Goal: Find specific page/section: Find specific page/section

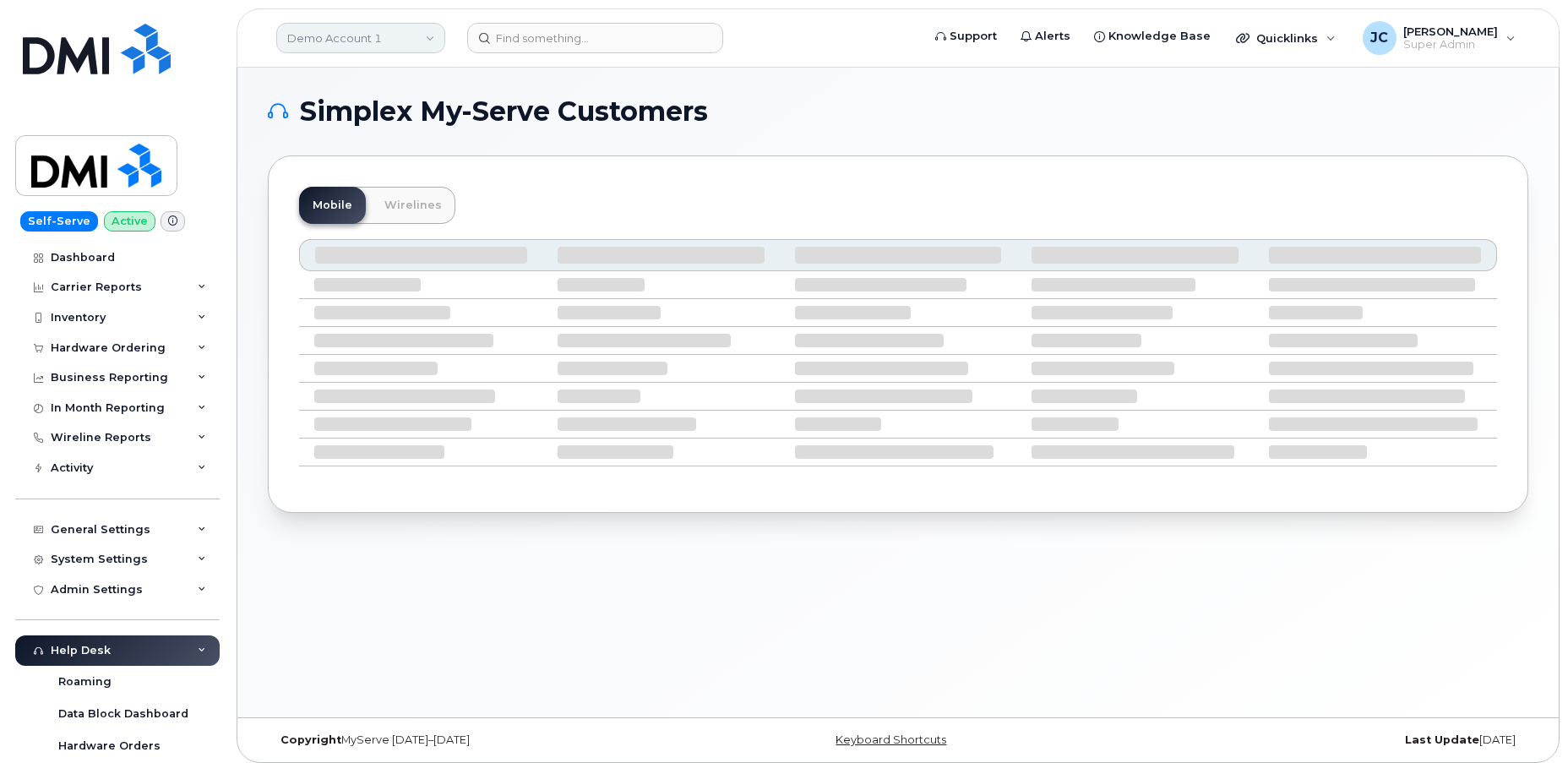
click at [331, 39] on link "Demo Account 1" at bounding box center [360, 38] width 169 height 31
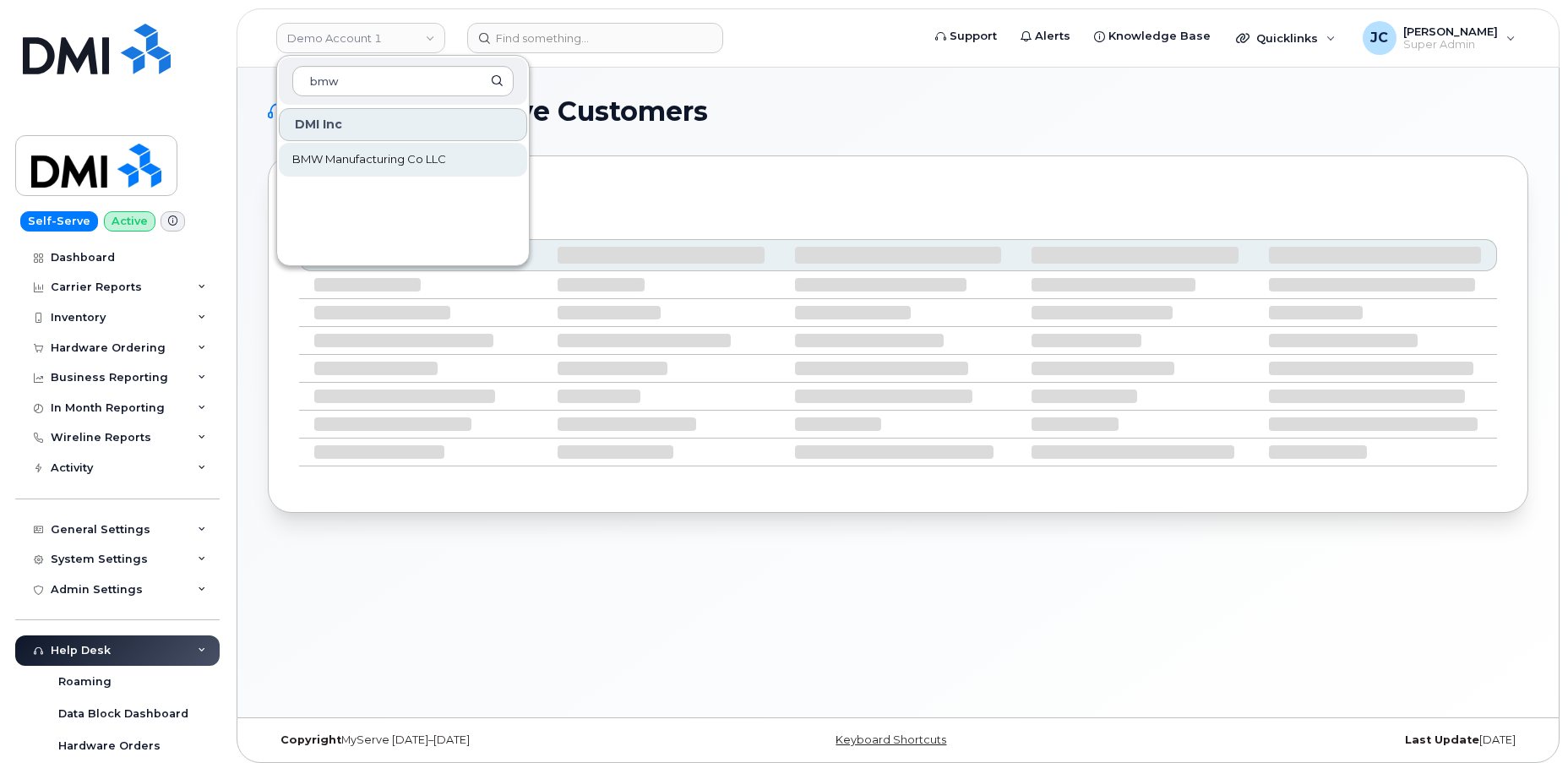
type input "bmw"
click at [363, 159] on span "BMW Manufacturing Co LLC" at bounding box center [369, 160] width 154 height 17
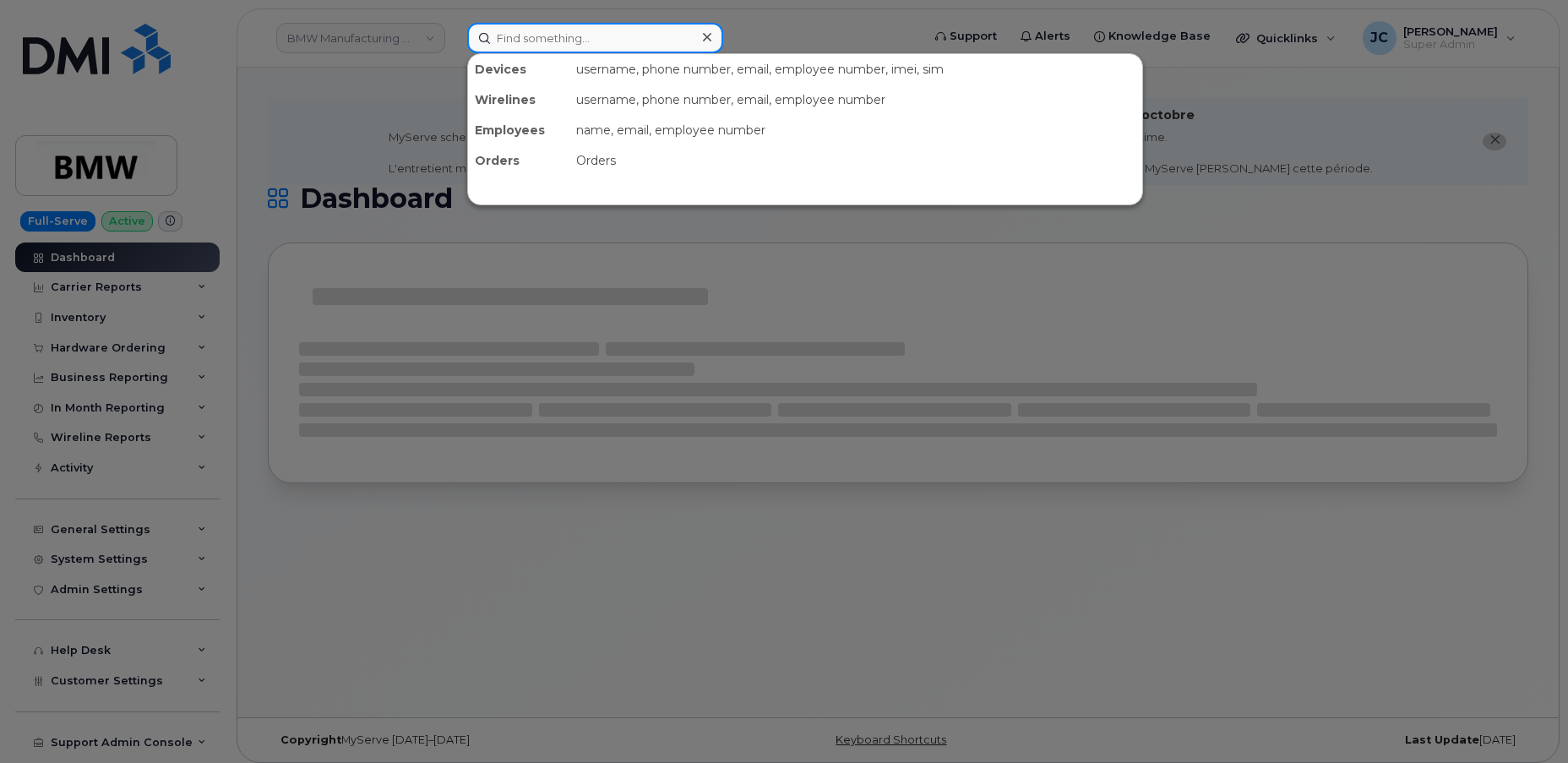
click at [551, 38] on input at bounding box center [595, 38] width 256 height 31
paste input "864.315.7176"
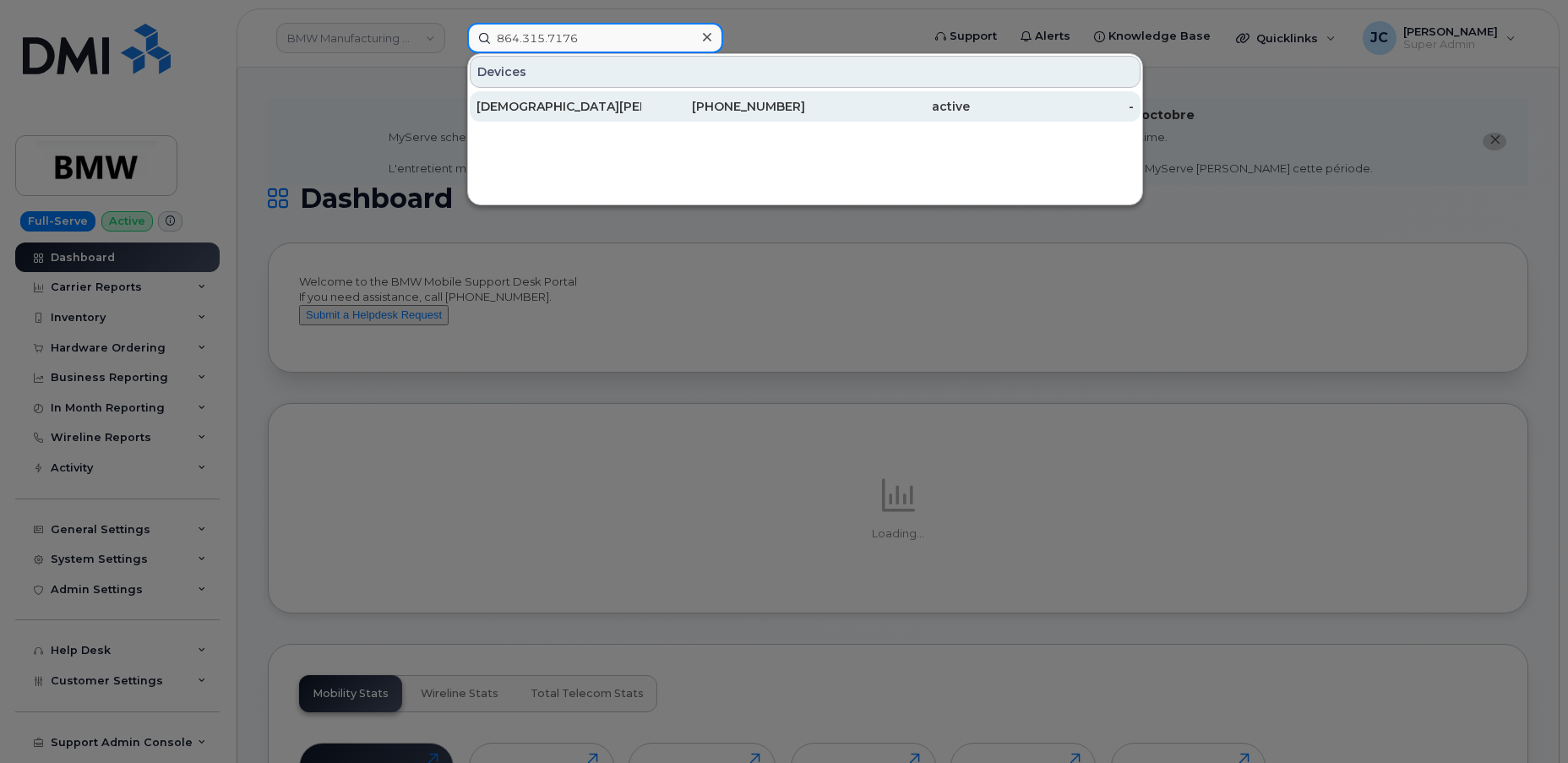
type input "864.315.7176"
click at [670, 103] on div "864-315-7176" at bounding box center [724, 106] width 165 height 17
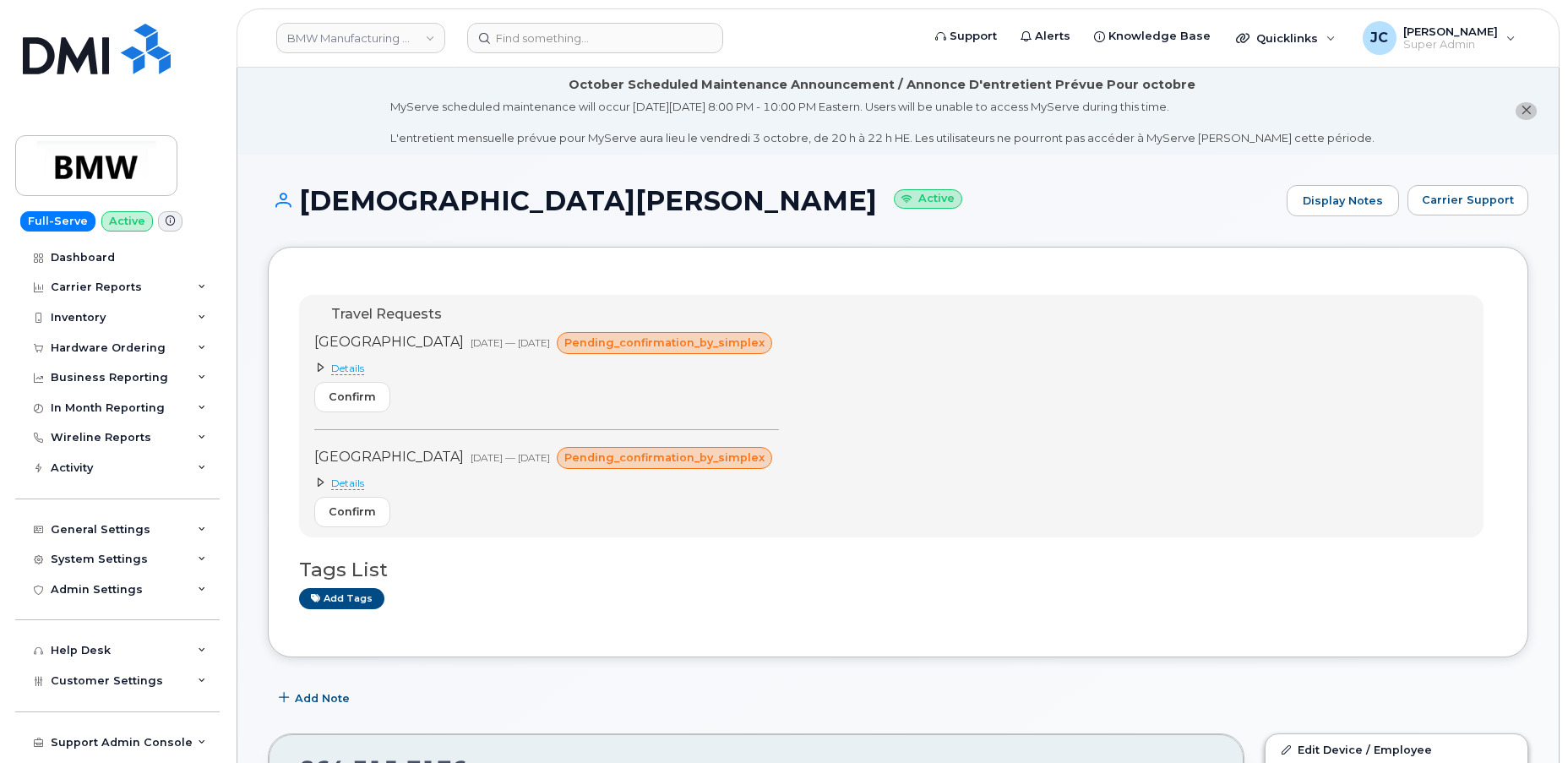
click at [347, 368] on span "Details" at bounding box center [348, 369] width 33 height 14
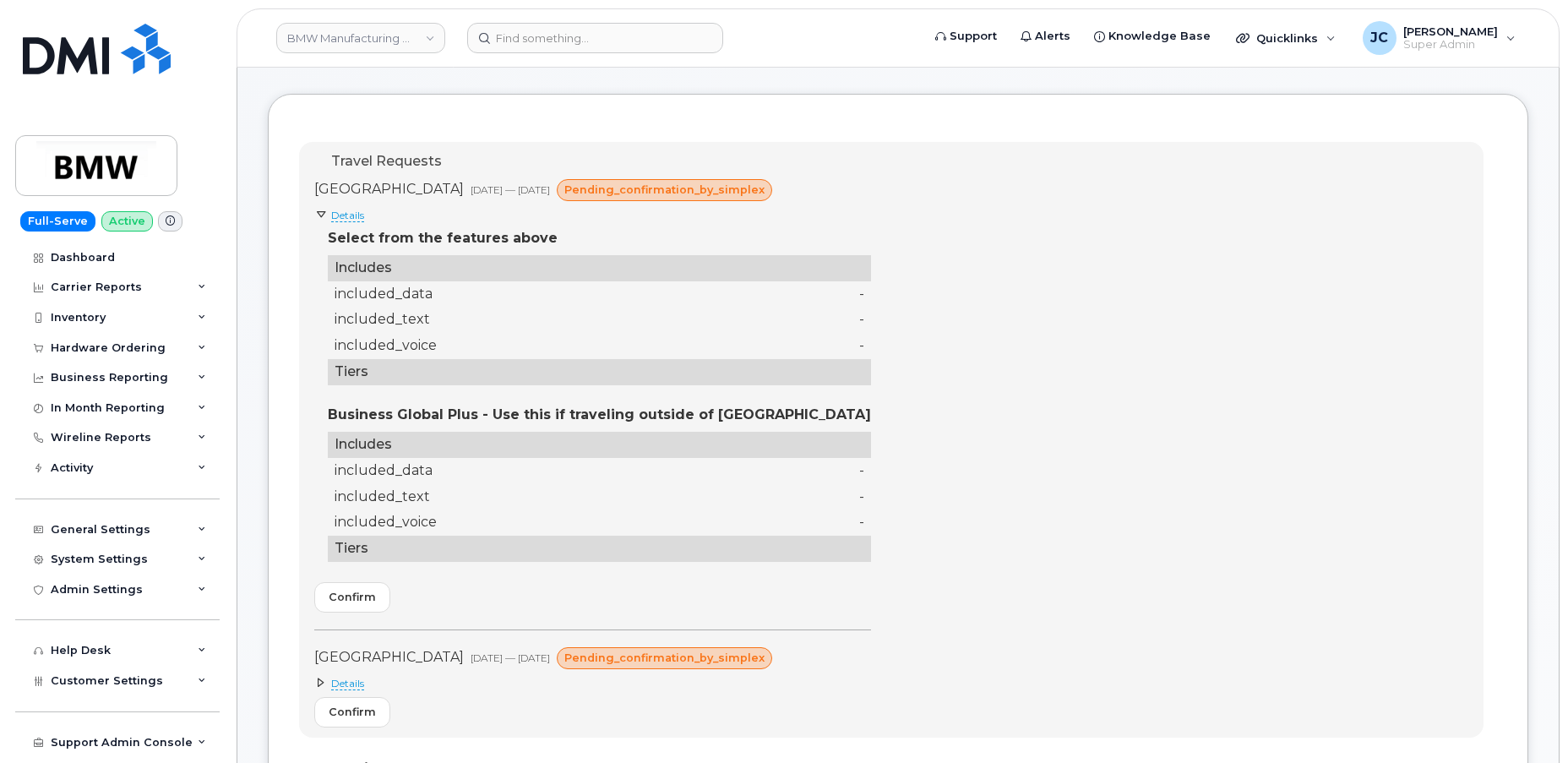
scroll to position [229, 0]
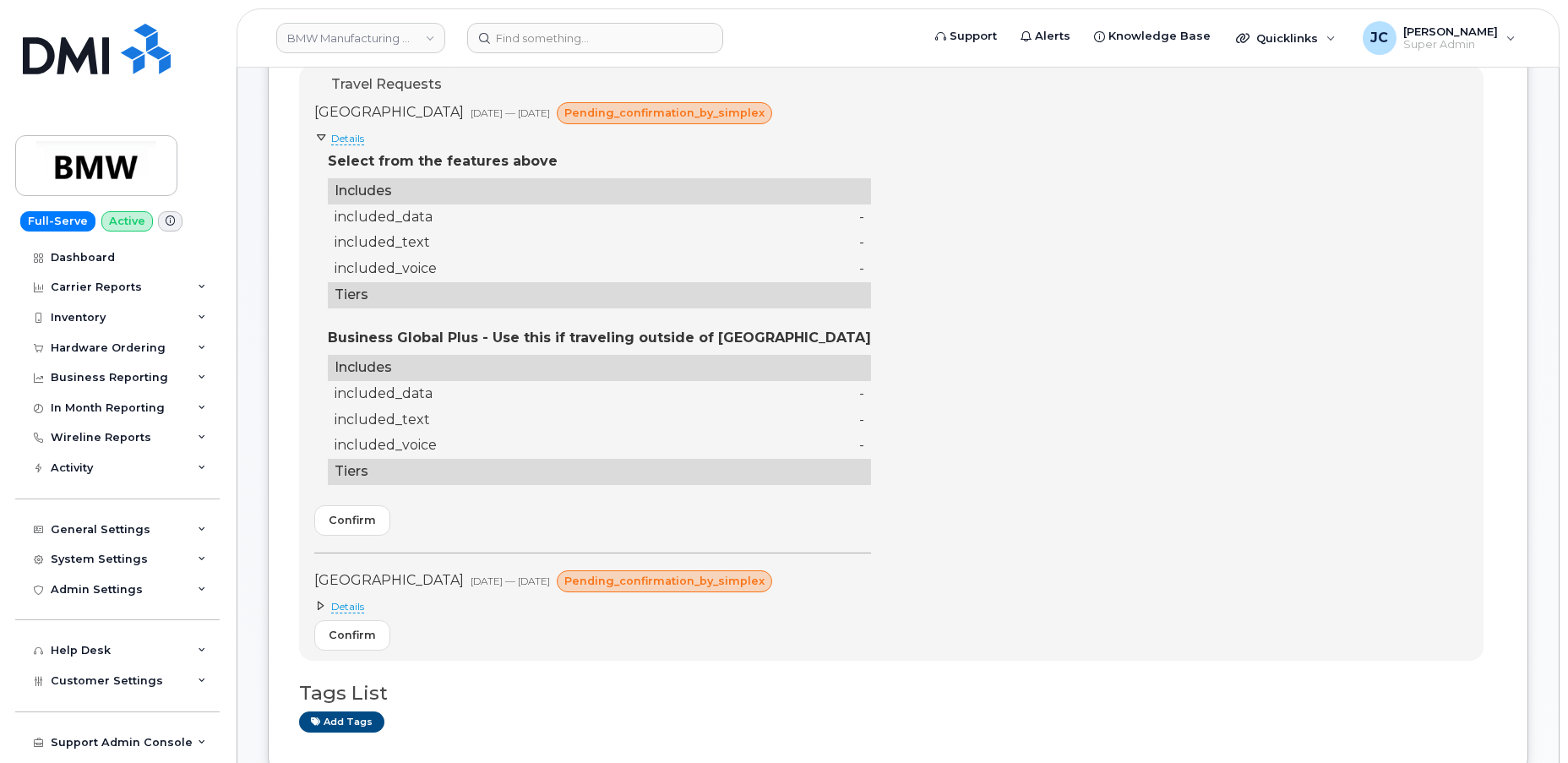
click at [344, 603] on span "Details" at bounding box center [348, 607] width 33 height 14
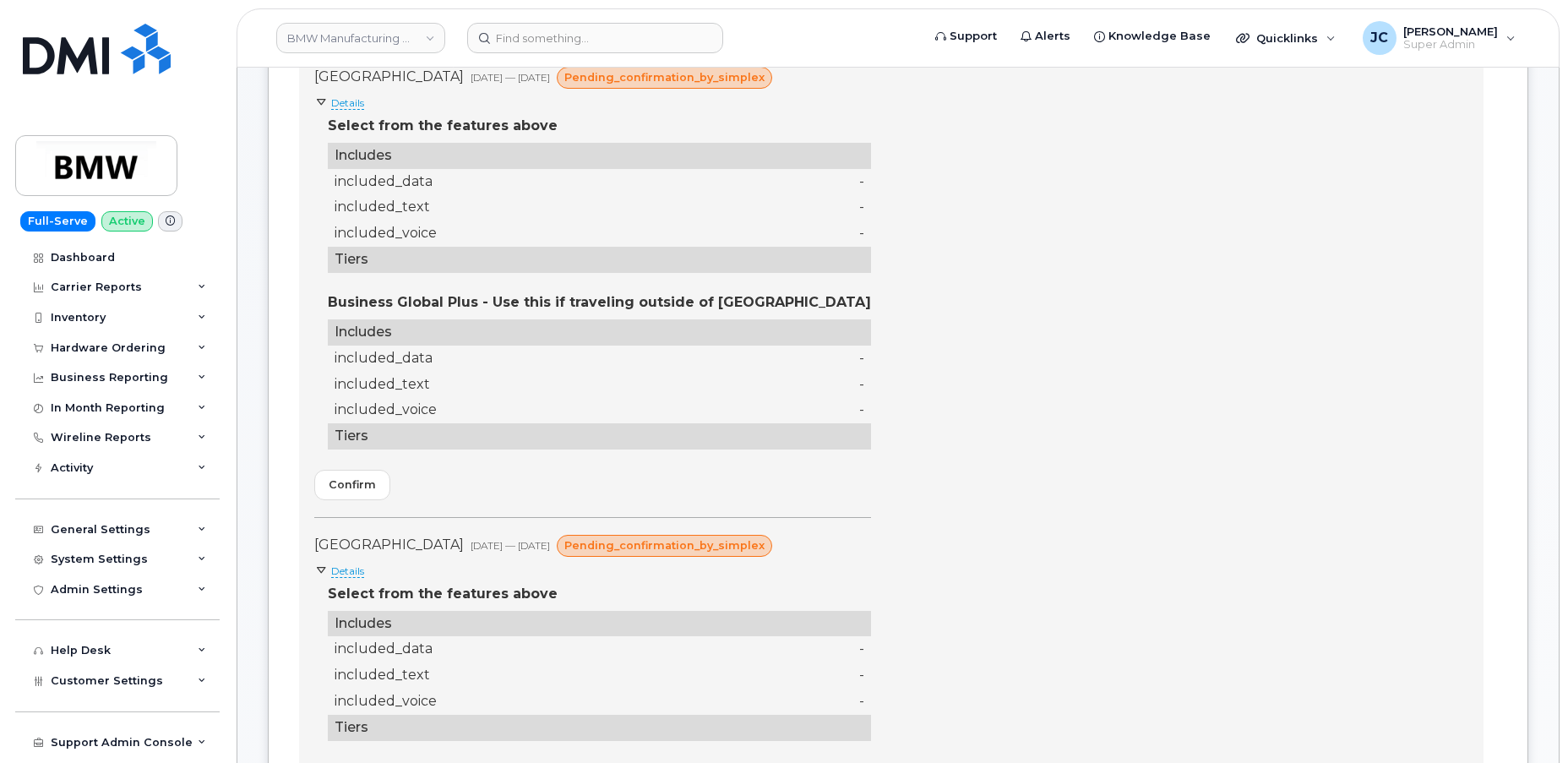
scroll to position [153, 0]
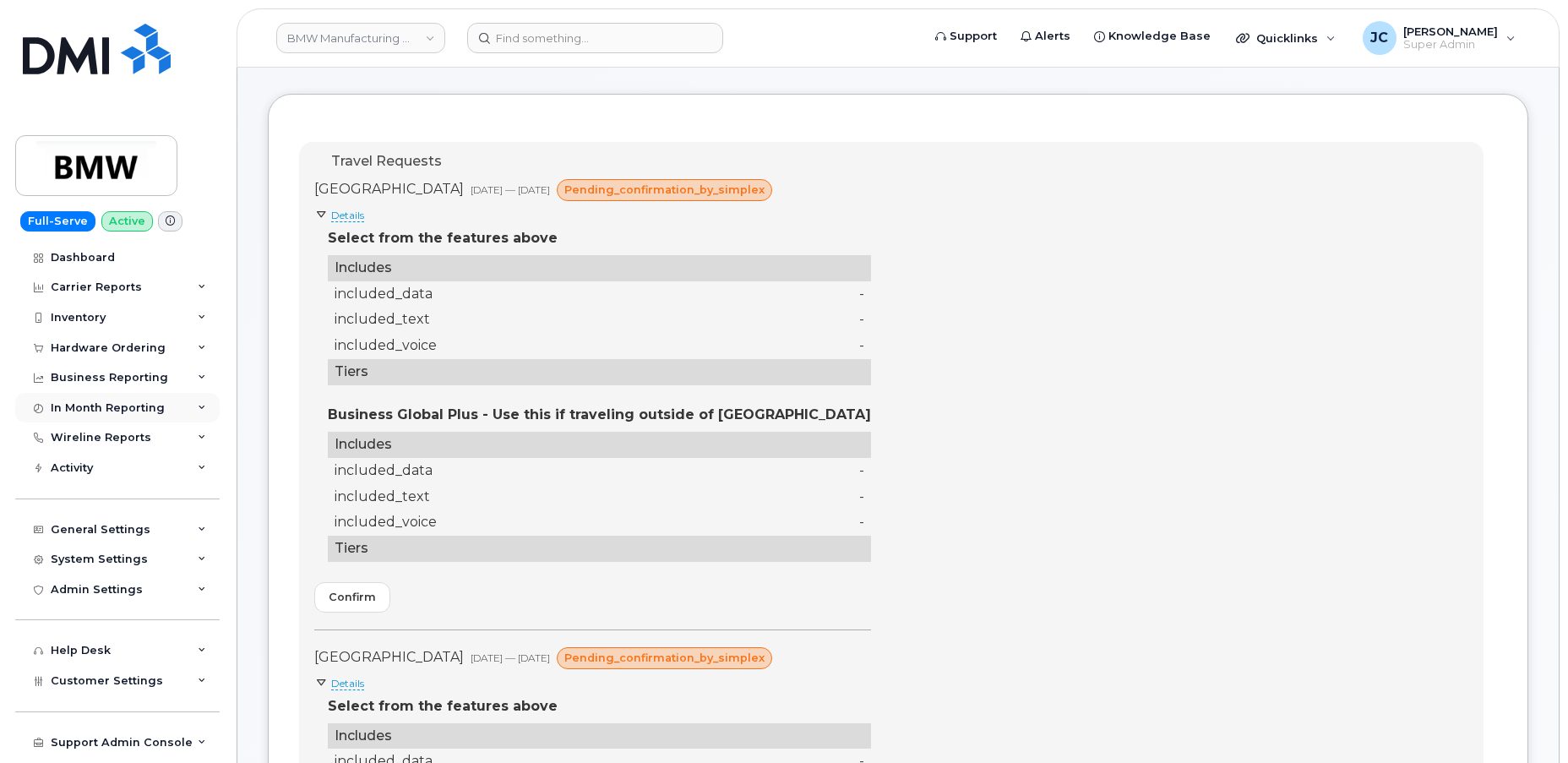
click at [410, 418] on div "Business Global Plus - Use this if traveling outside of [GEOGRAPHIC_DATA]" at bounding box center [599, 415] width 543 height 20
click at [363, 598] on span "Confirm" at bounding box center [353, 596] width 48 height 16
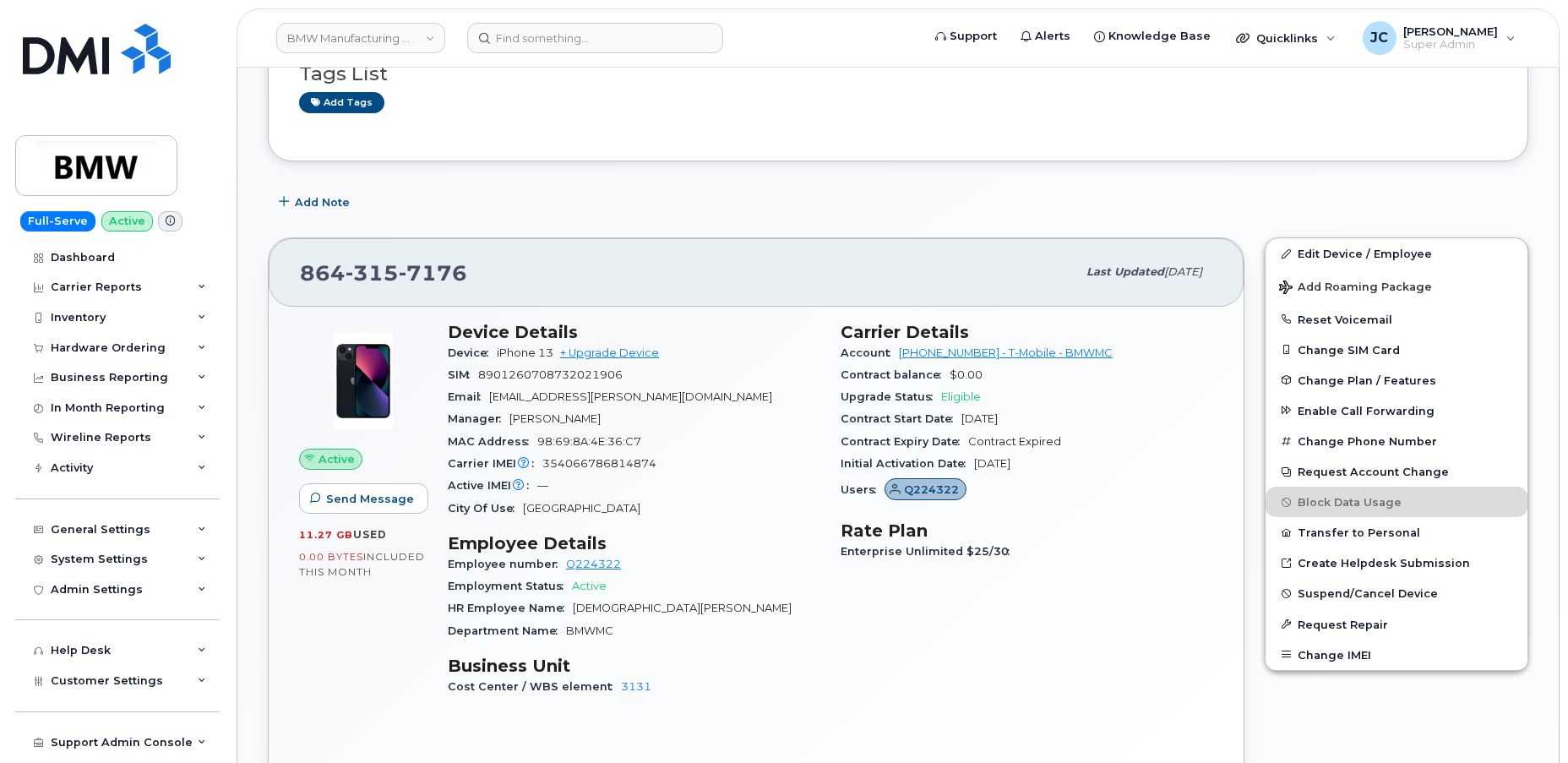
scroll to position [1229, 0]
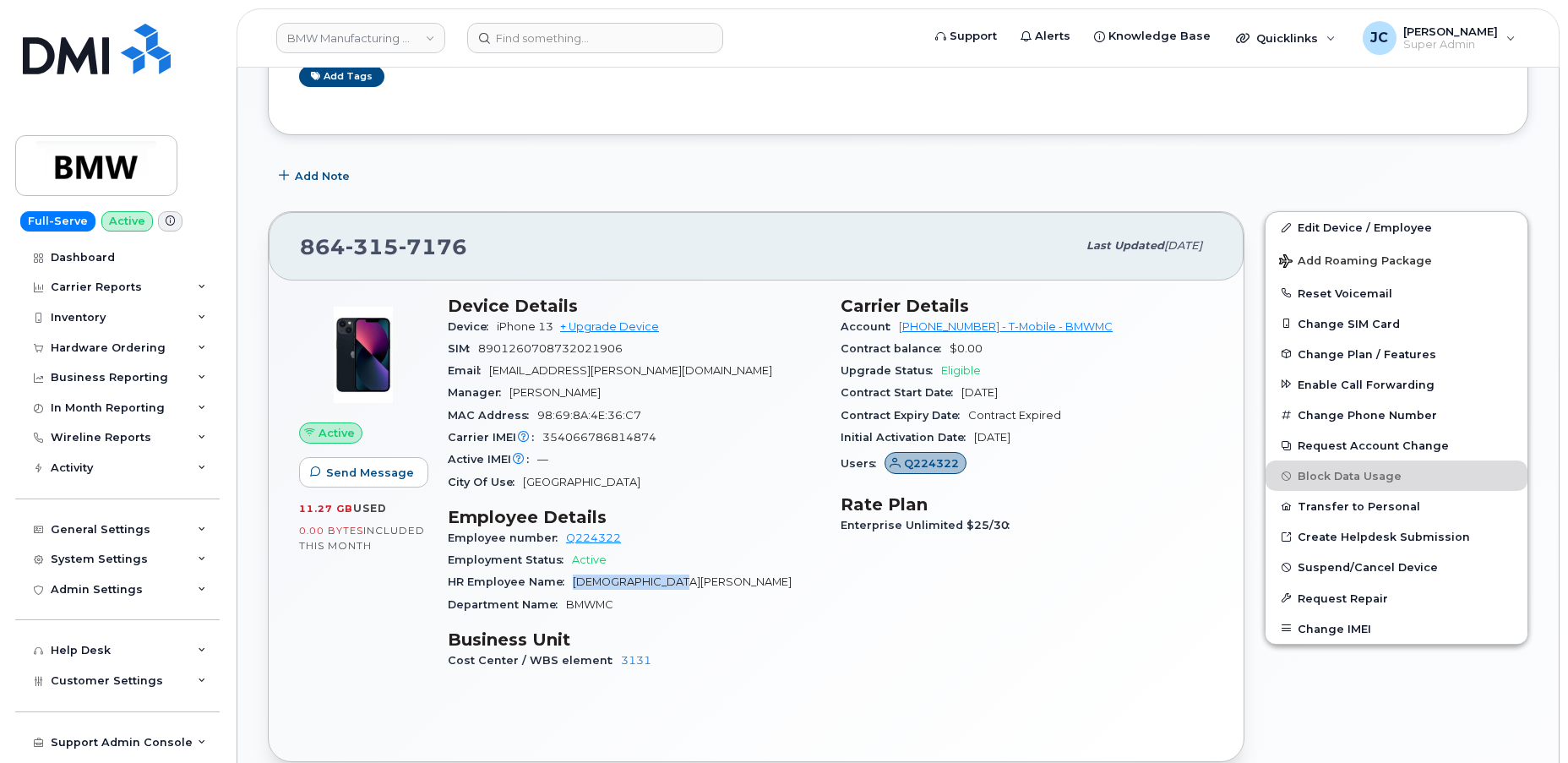
drag, startPoint x: 666, startPoint y: 582, endPoint x: 577, endPoint y: 583, distance: 89.0
click at [573, 588] on div "HR Employee Name [DEMOGRAPHIC_DATA][PERSON_NAME]" at bounding box center [634, 582] width 372 height 22
copy span "[DEMOGRAPHIC_DATA][PERSON_NAME]"
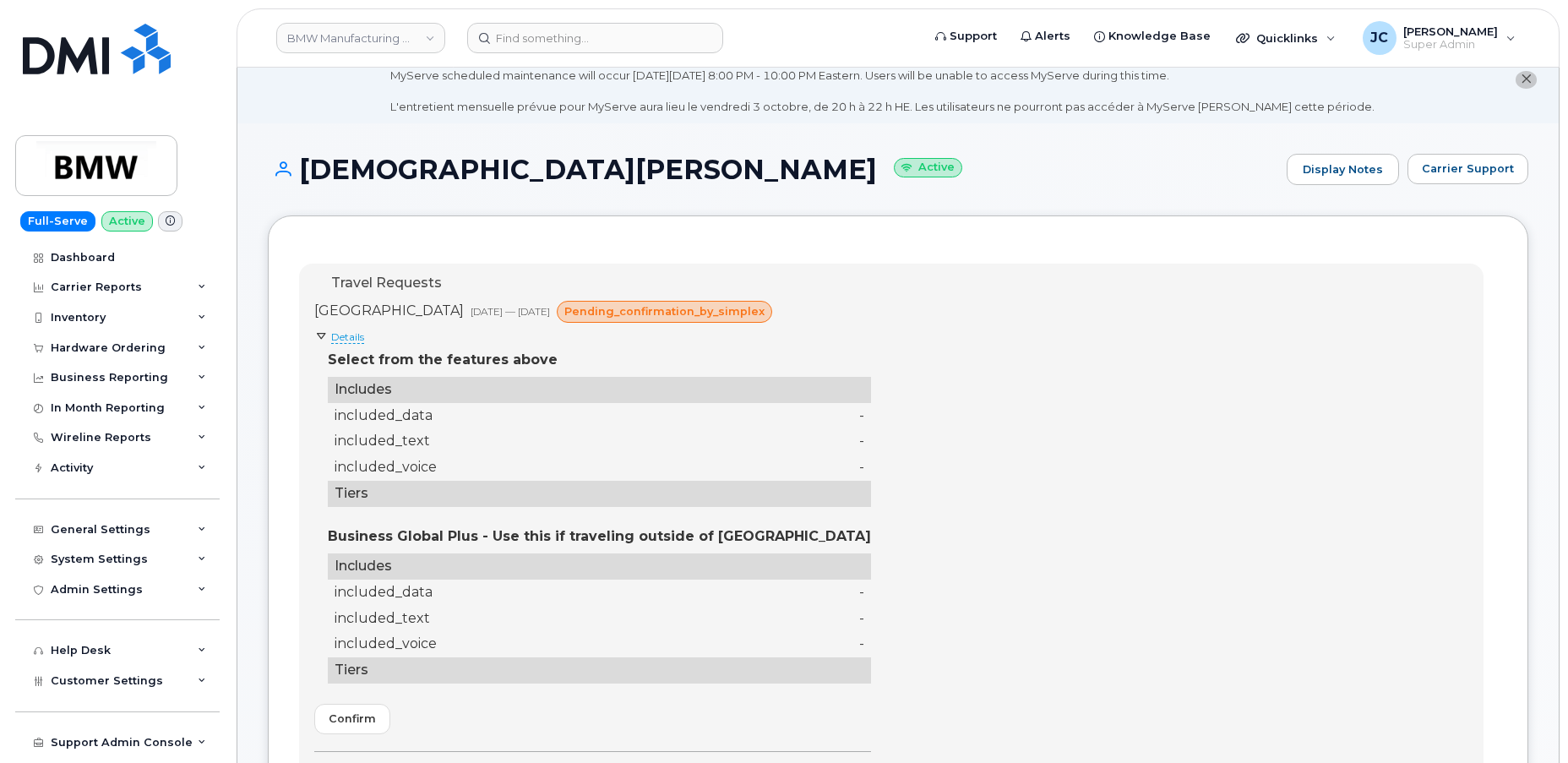
scroll to position [0, 0]
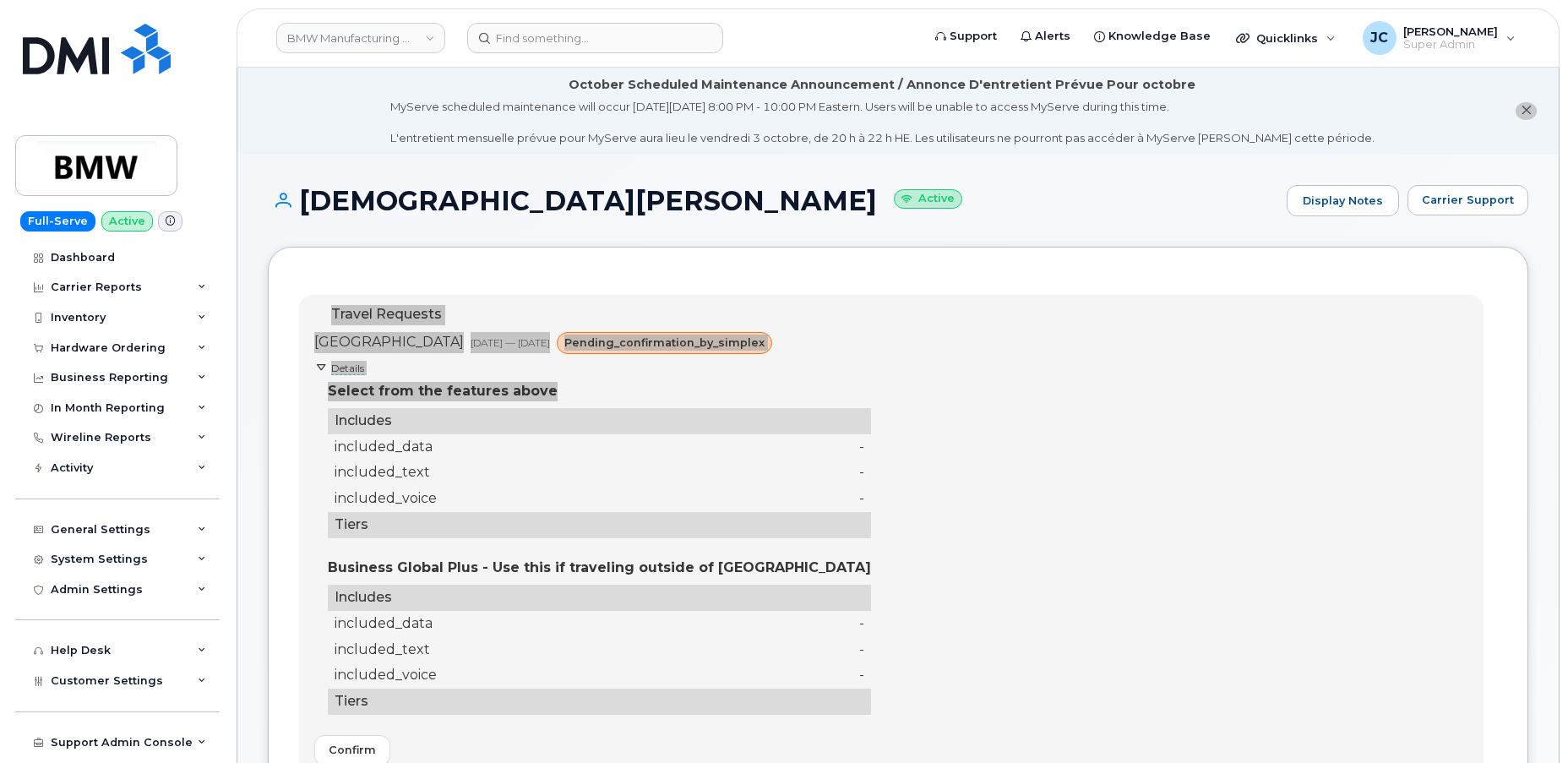
scroll to position [76, 0]
